Goal: Task Accomplishment & Management: Manage account settings

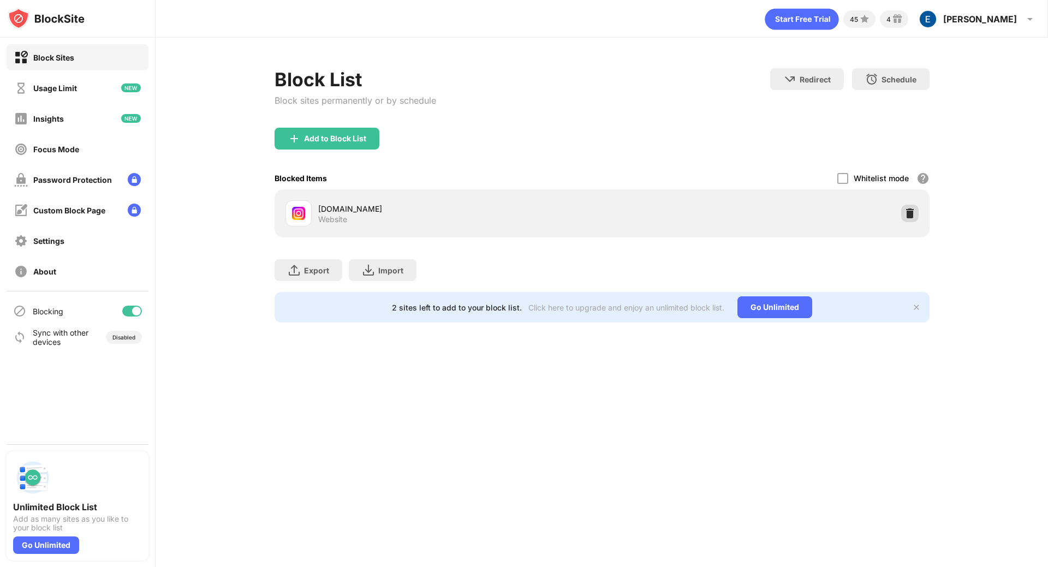
click at [902, 216] on div at bounding box center [909, 213] width 17 height 17
